Goal: Find specific page/section: Find specific page/section

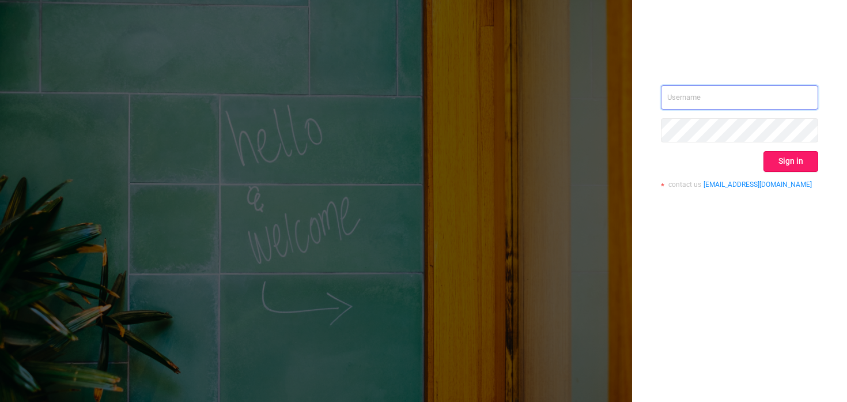
type input "[PERSON_NAME][EMAIL_ADDRESS][DOMAIN_NAME]"
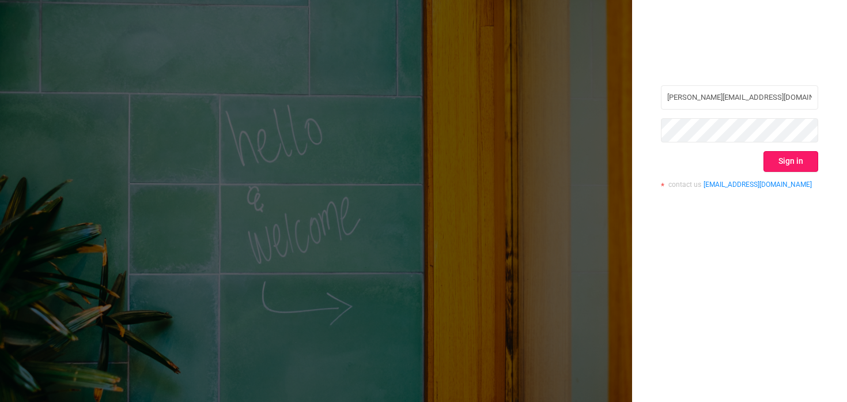
click at [811, 159] on button "Sign in" at bounding box center [791, 161] width 55 height 21
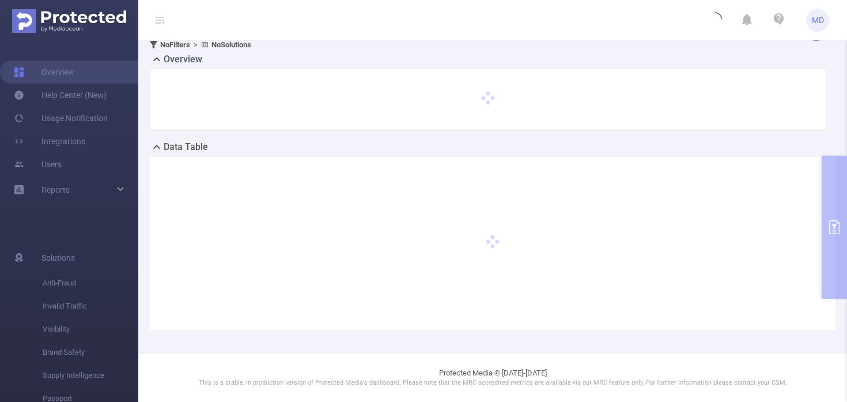
scroll to position [23, 0]
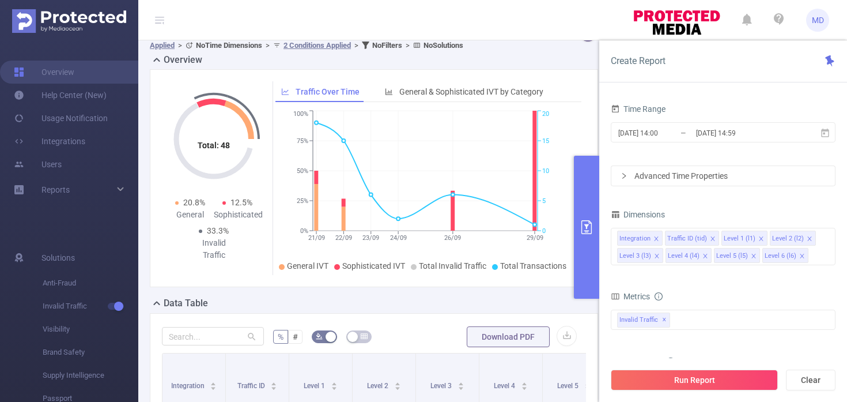
click at [591, 221] on icon "primary" at bounding box center [587, 227] width 14 height 14
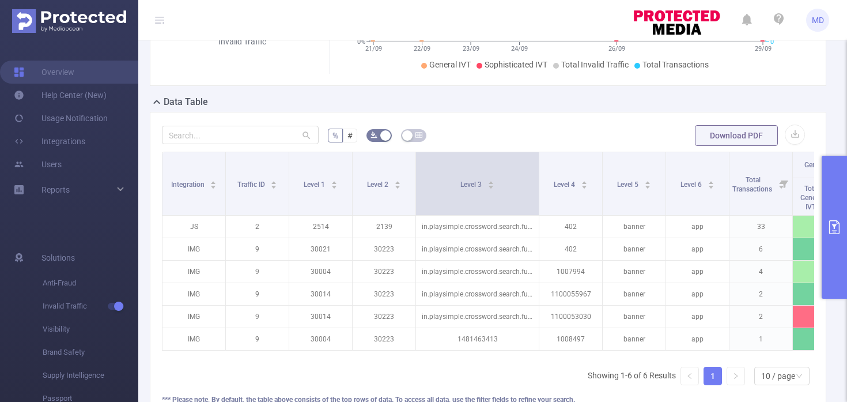
drag, startPoint x: 478, startPoint y: 180, endPoint x: 538, endPoint y: 183, distance: 60.1
click at [538, 183] on span at bounding box center [539, 183] width 6 height 63
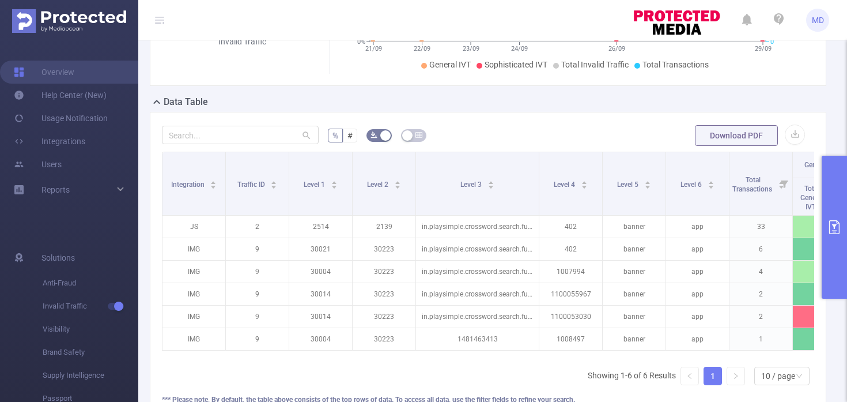
click at [836, 206] on button "primary" at bounding box center [834, 227] width 25 height 143
